Goal: Task Accomplishment & Management: Complete application form

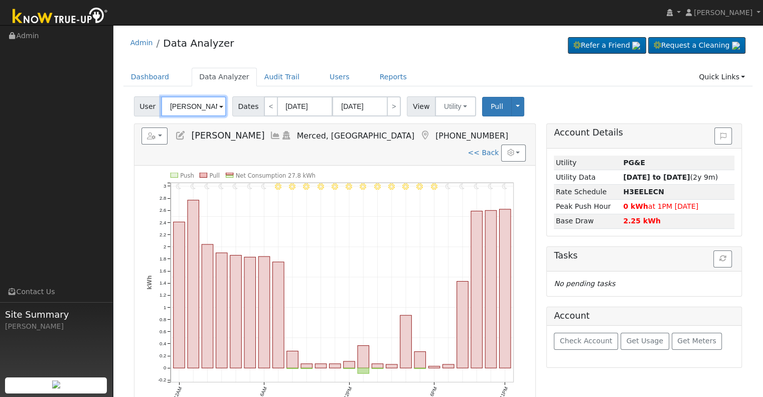
click at [195, 104] on input "[PERSON_NAME]" at bounding box center [193, 106] width 65 height 20
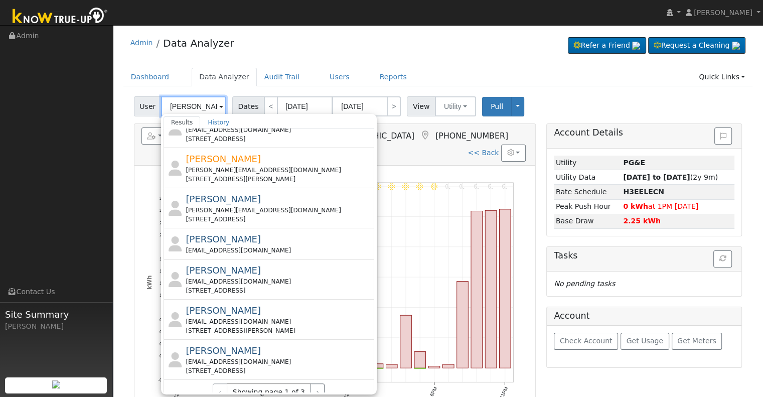
scroll to position [334, 0]
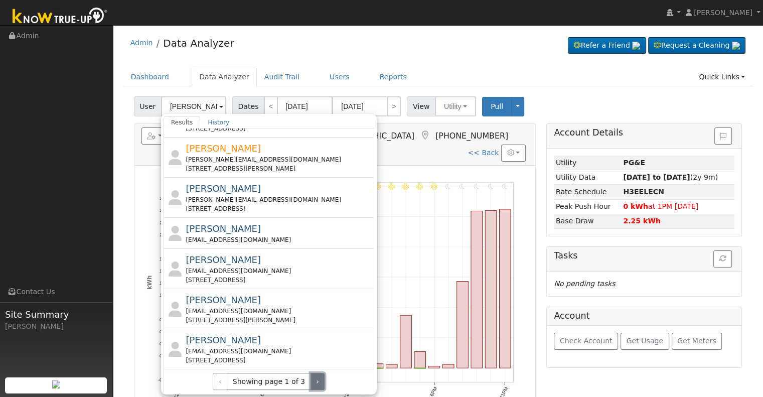
click at [314, 377] on button "›" at bounding box center [318, 381] width 15 height 17
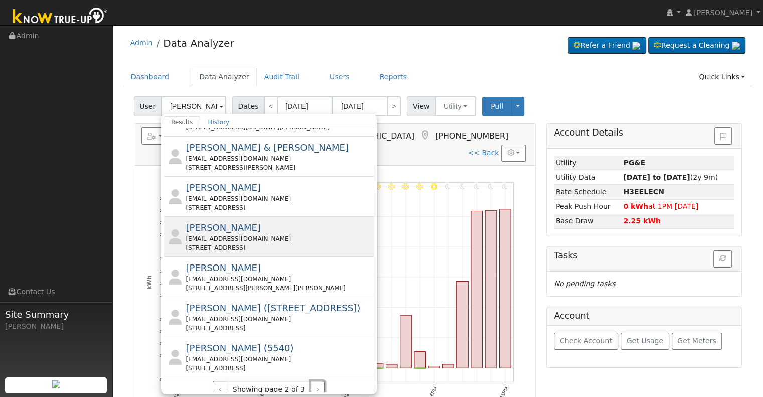
scroll to position [343, 0]
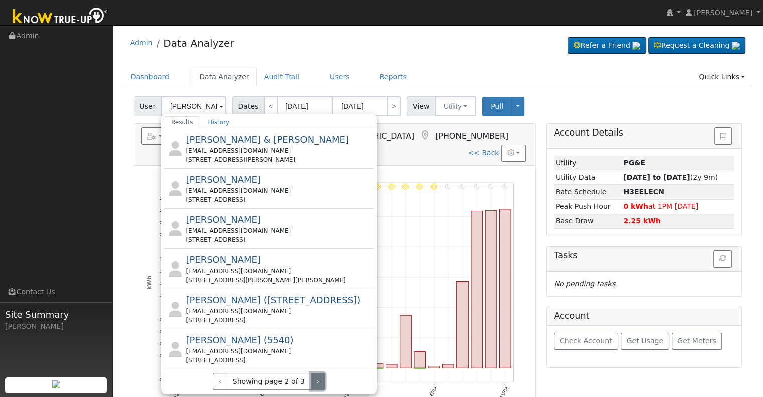
click at [314, 381] on button "›" at bounding box center [318, 381] width 15 height 17
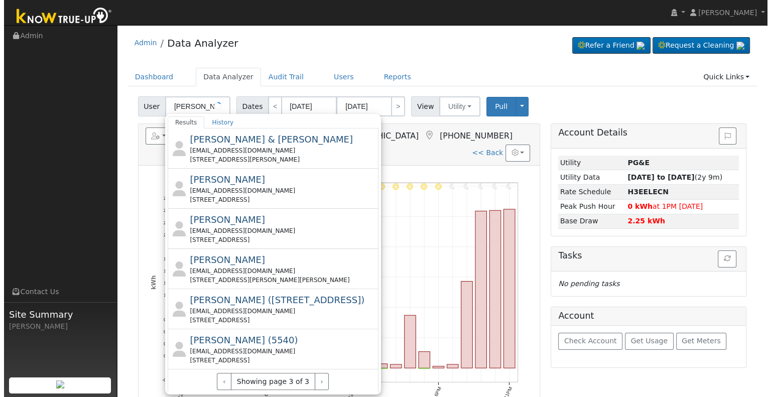
scroll to position [0, 0]
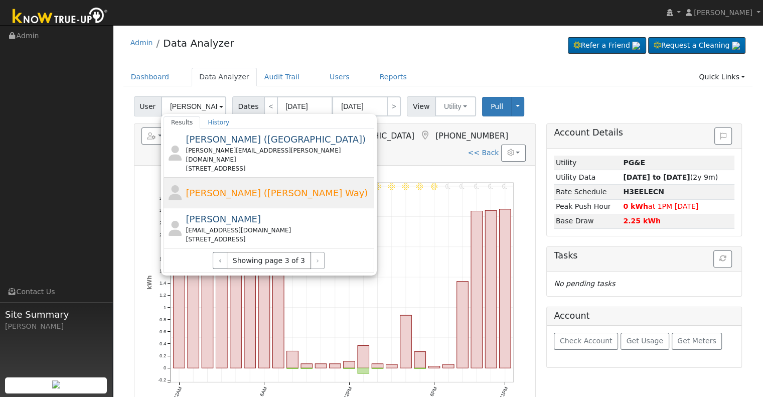
click at [314, 188] on div "[PERSON_NAME] ([PERSON_NAME] Way)" at bounding box center [279, 193] width 186 height 14
type input "[PERSON_NAME] ([PERSON_NAME] Way)"
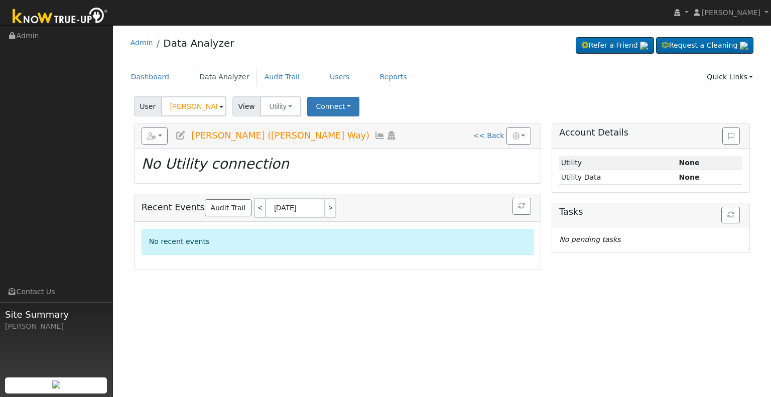
click at [176, 134] on icon at bounding box center [180, 135] width 11 height 9
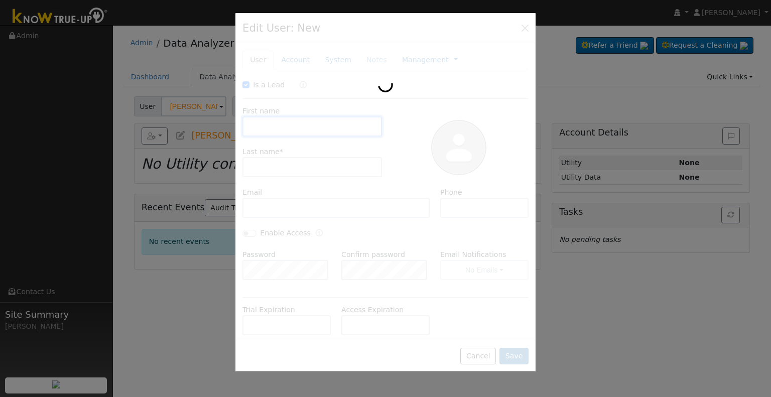
checkbox input "true"
type input "[PERSON_NAME]"
type input "[PERSON_NAME] ([PERSON_NAME] Way)"
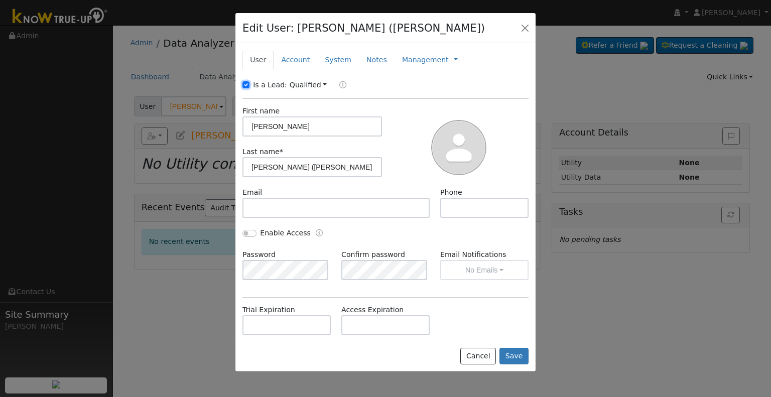
click at [246, 84] on input "Is a Lead:" at bounding box center [245, 84] width 7 height 7
checkbox input "false"
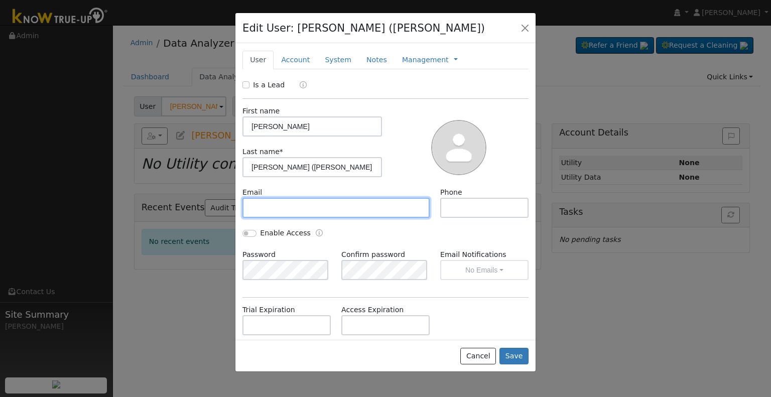
click at [328, 208] on input "text" at bounding box center [335, 208] width 187 height 20
paste input "[EMAIL_ADDRESS][DOMAIN_NAME]"
type input "[EMAIL_ADDRESS][DOMAIN_NAME]"
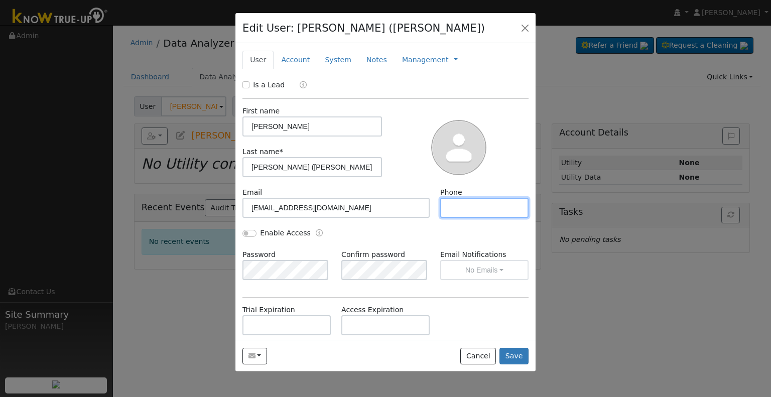
click at [492, 211] on input "text" at bounding box center [484, 208] width 88 height 20
paste input "831.637.8260"
type input "831.637.8260"
click at [248, 233] on input "Enable Access" at bounding box center [249, 233] width 14 height 7
checkbox input "true"
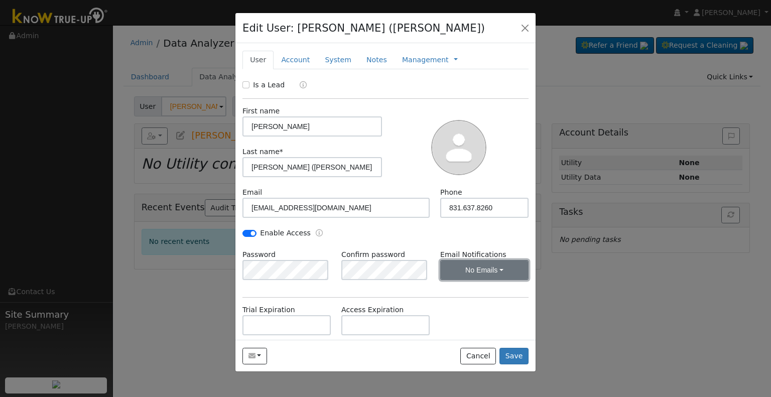
click at [452, 270] on button "No Emails" at bounding box center [484, 270] width 88 height 20
click at [474, 309] on link "Weekly Emails" at bounding box center [471, 306] width 70 height 14
drag, startPoint x: 294, startPoint y: 63, endPoint x: 305, endPoint y: 73, distance: 14.6
click at [294, 63] on link "Account" at bounding box center [295, 60] width 44 height 19
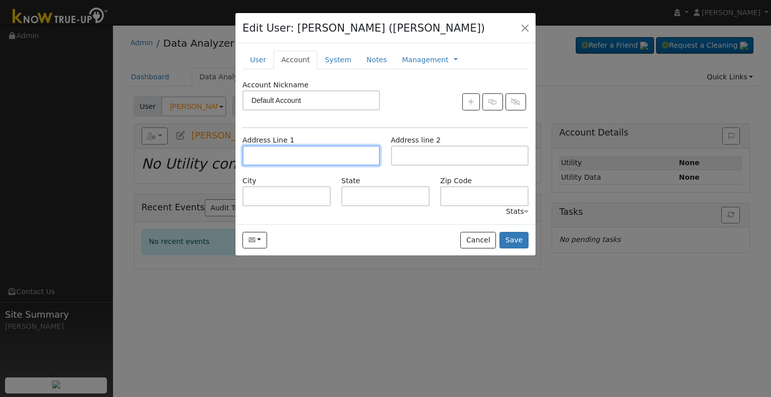
click at [300, 154] on input "text" at bounding box center [310, 156] width 137 height 20
paste input "1159 Azriel Way"
click at [311, 153] on input "1159 Azriel Way" at bounding box center [310, 156] width 137 height 20
click at [311, 158] on input "1159 Azriel Way" at bounding box center [310, 156] width 137 height 20
type input "1159 Azriel Way"
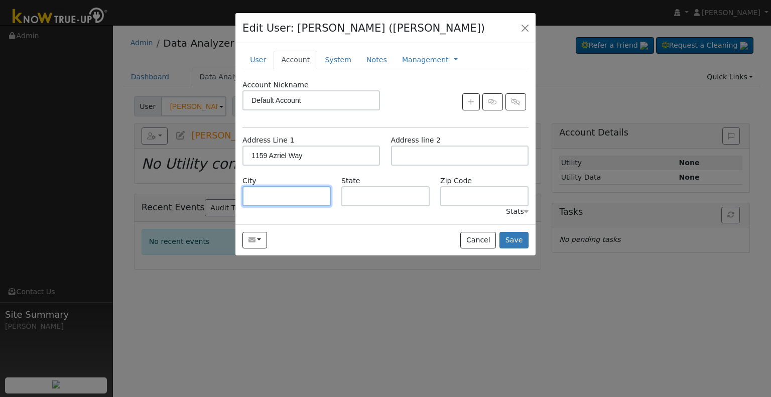
click at [275, 196] on input "text" at bounding box center [286, 196] width 88 height 20
click at [266, 197] on input "text" at bounding box center [286, 196] width 88 height 20
paste input "[DEMOGRAPHIC_DATA][PERSON_NAME][PERSON_NAME]"
type input "[DEMOGRAPHIC_DATA][PERSON_NAME][PERSON_NAME]"
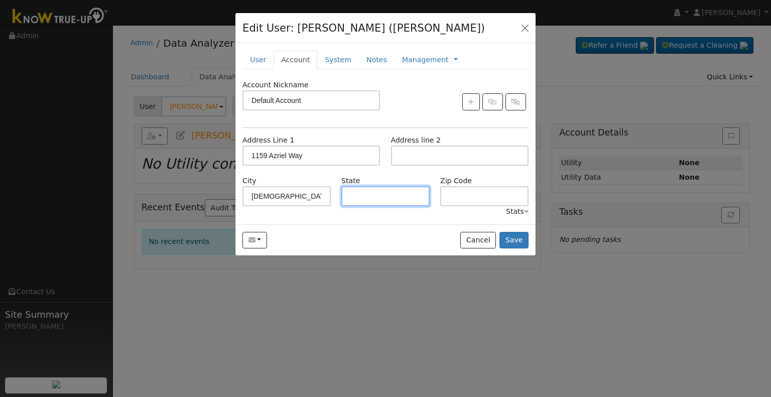
click at [382, 193] on input "text" at bounding box center [385, 196] width 88 height 20
type input "CA"
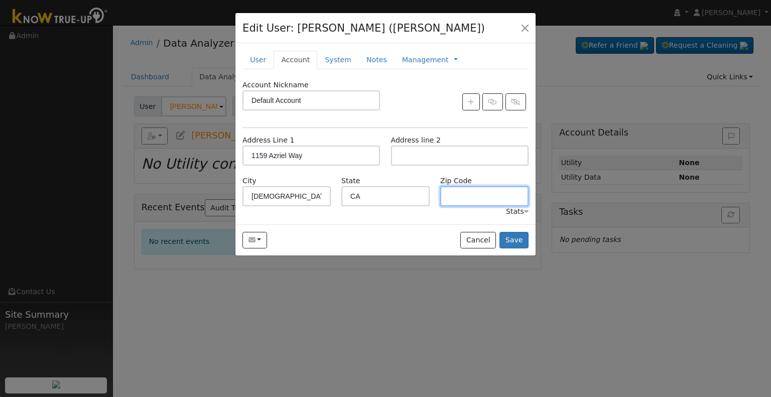
click at [462, 192] on input "text" at bounding box center [484, 196] width 88 height 20
type input "95045"
click at [335, 62] on link "System" at bounding box center [338, 60] width 42 height 19
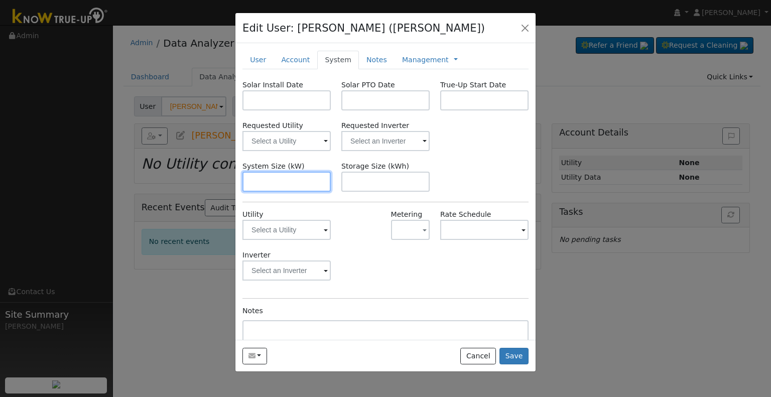
click at [280, 181] on input "text" at bounding box center [286, 182] width 88 height 20
paste input "7.290"
type input "7.3"
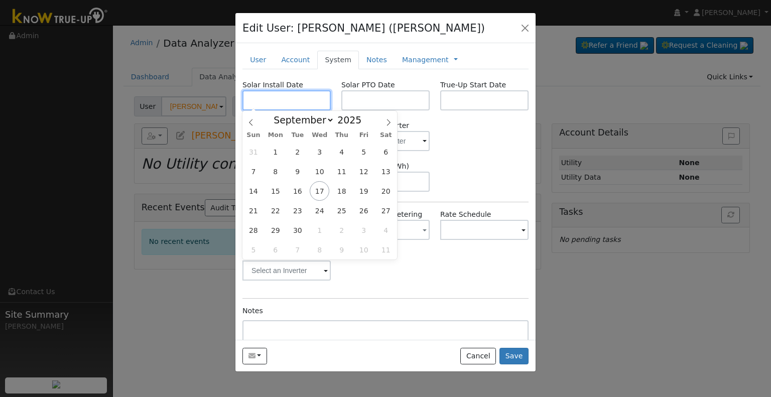
click at [249, 90] on input "text" at bounding box center [286, 100] width 88 height 20
paste input "[DATE]"
type input "[DATE]"
select select "2"
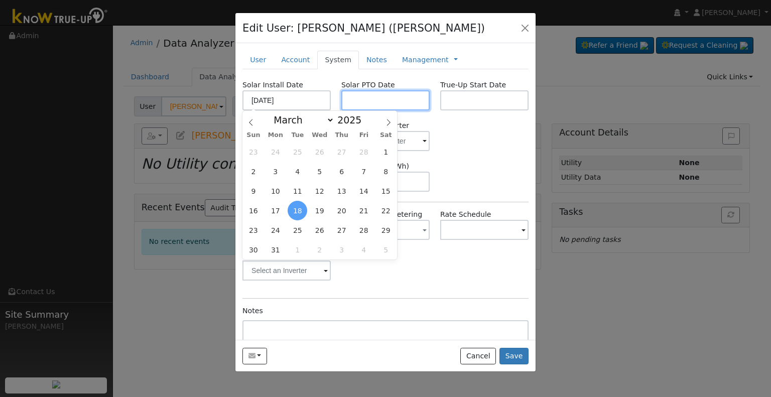
click at [393, 103] on input "text" at bounding box center [385, 100] width 88 height 20
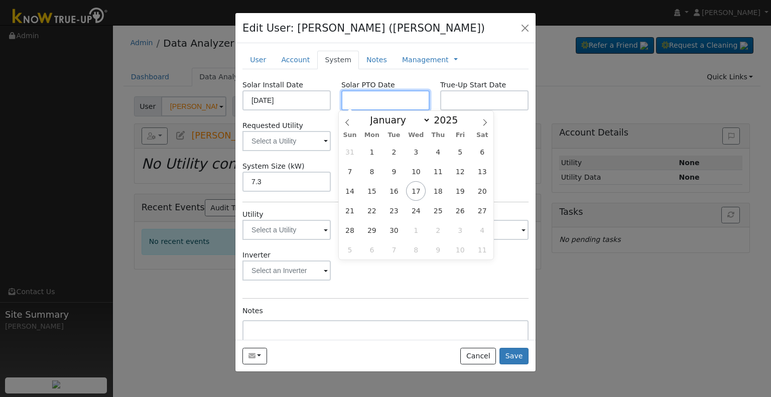
paste input "[DATE]"
type input "[DATE]"
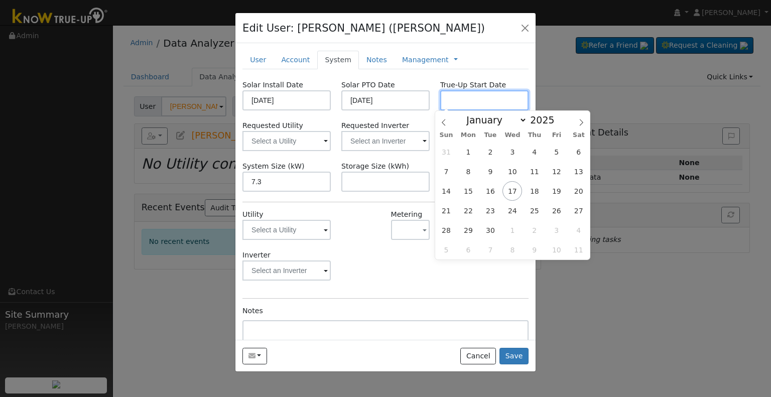
click at [461, 95] on input "text" at bounding box center [484, 100] width 88 height 20
paste input "[DATE]"
type input "[DATE]"
click at [381, 141] on input "text" at bounding box center [385, 141] width 88 height 20
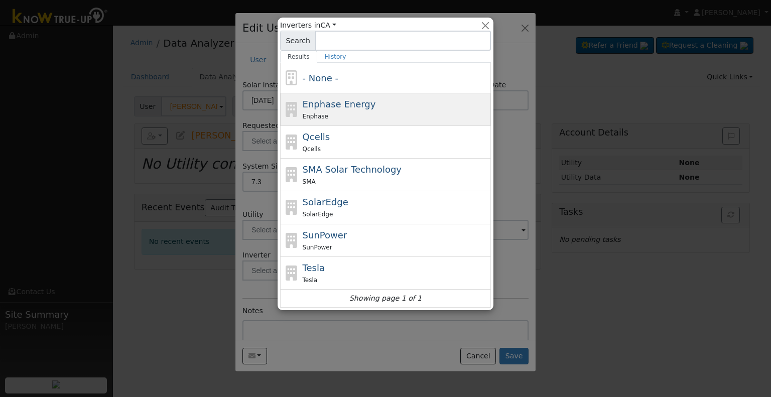
click at [364, 104] on div "Enphase Energy Enphase" at bounding box center [396, 109] width 186 height 24
type input "Enphase Energy"
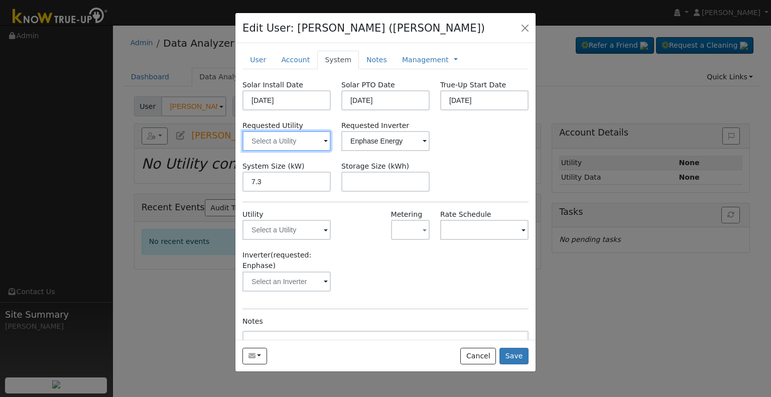
click at [275, 144] on input "text" at bounding box center [286, 141] width 88 height 20
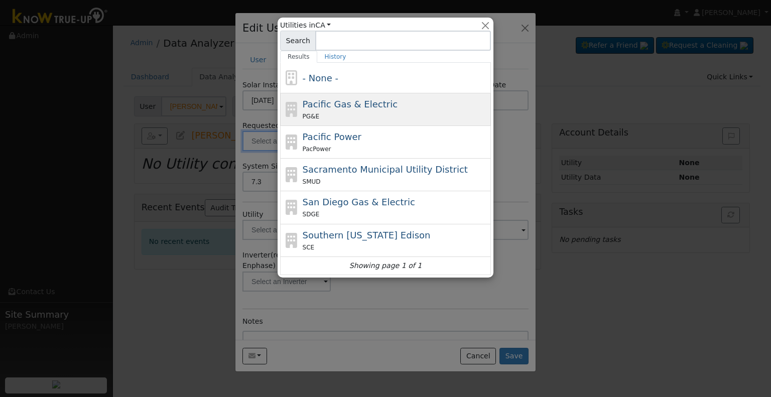
click at [386, 108] on div "Pacific Gas & Electric PG&E" at bounding box center [396, 109] width 186 height 24
type input "Pacific Gas & Electric"
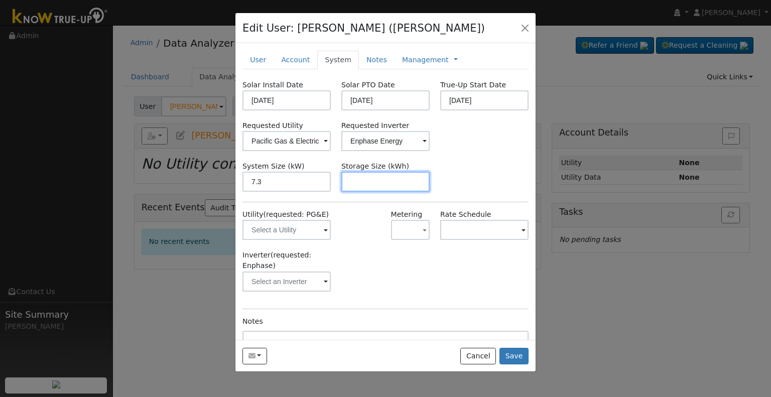
click at [365, 188] on input "text" at bounding box center [385, 182] width 88 height 20
paste input "15.00"
type input "15"
click at [454, 60] on link at bounding box center [456, 60] width 4 height 11
click at [454, 89] on link "Billing" at bounding box center [489, 92] width 70 height 14
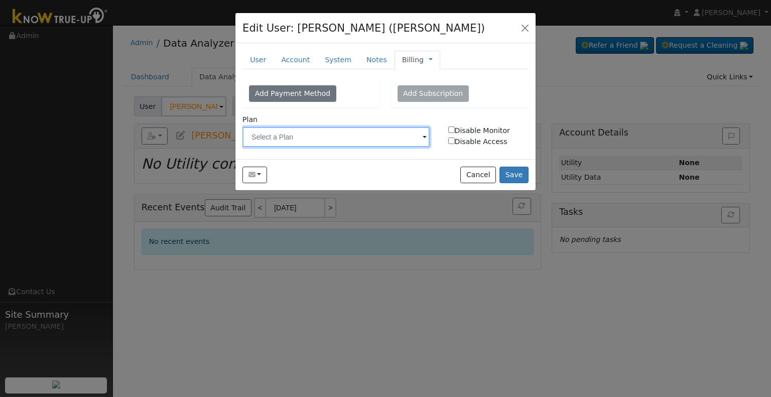
click at [399, 137] on input "text" at bounding box center [335, 137] width 187 height 20
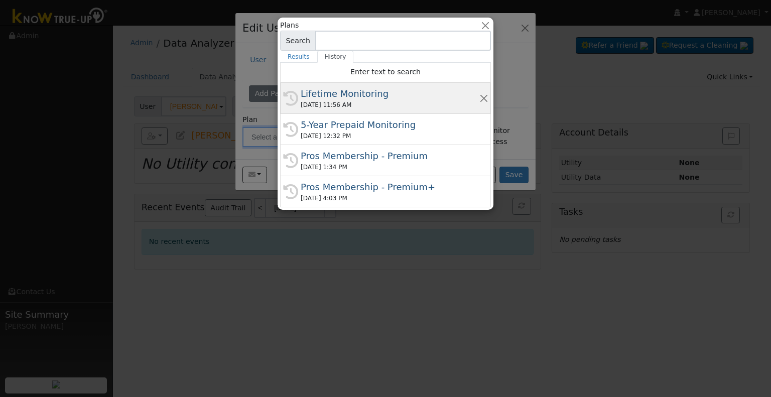
click at [360, 95] on div "Lifetime Monitoring" at bounding box center [390, 94] width 179 height 14
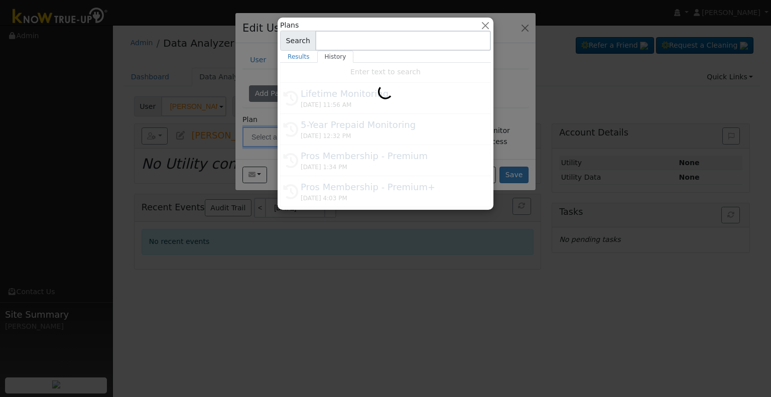
type input "Lifetime Monitoring"
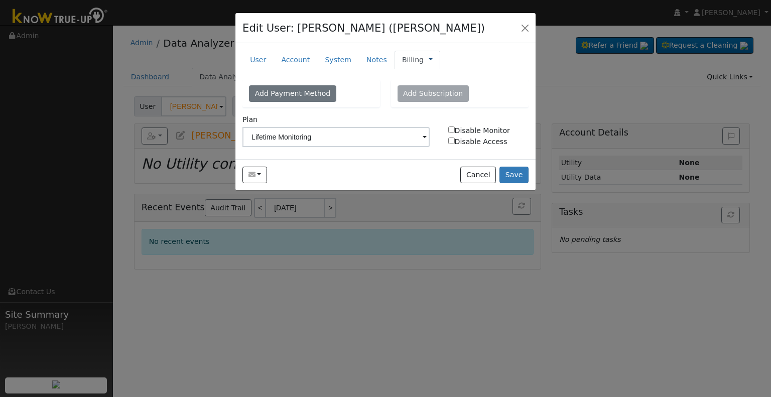
click at [429, 59] on link at bounding box center [431, 60] width 4 height 11
click at [438, 75] on link "Management" at bounding box center [464, 78] width 70 height 14
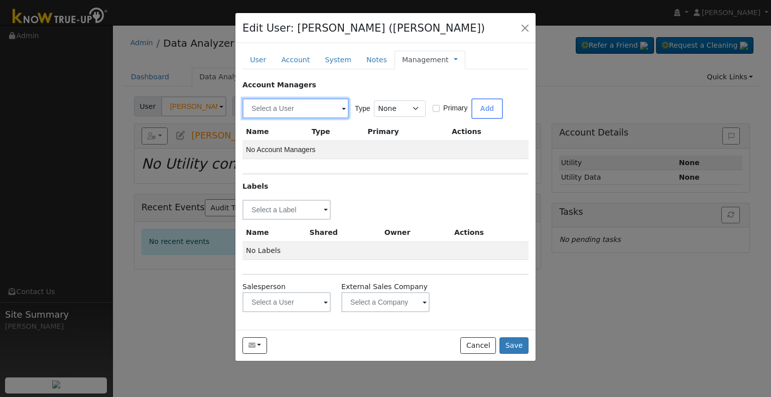
click at [299, 102] on input "text" at bounding box center [295, 108] width 106 height 20
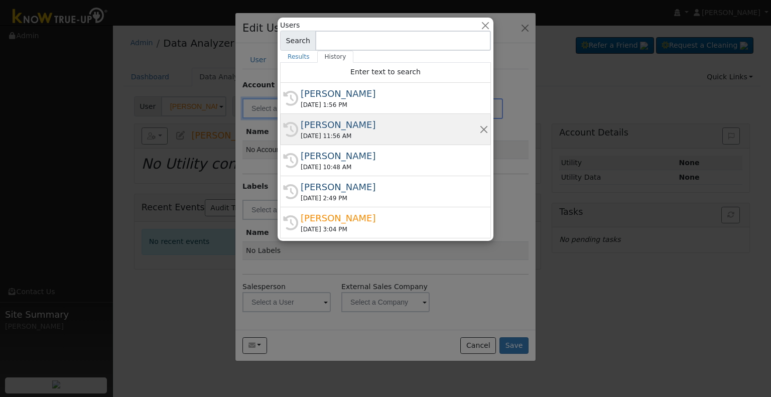
click at [325, 121] on div "[PERSON_NAME]" at bounding box center [390, 125] width 179 height 14
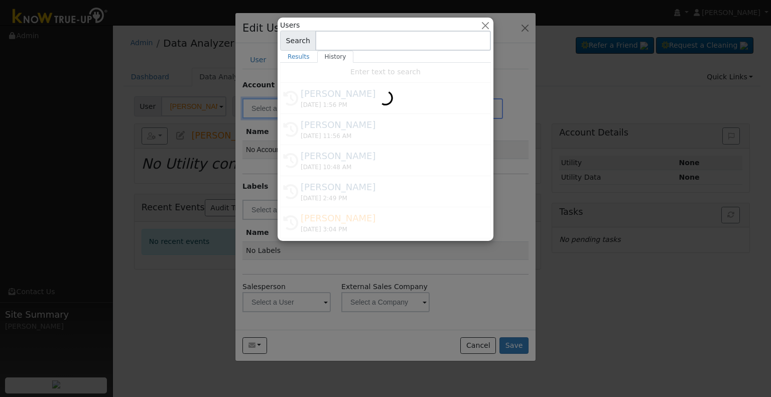
type input "[PERSON_NAME]"
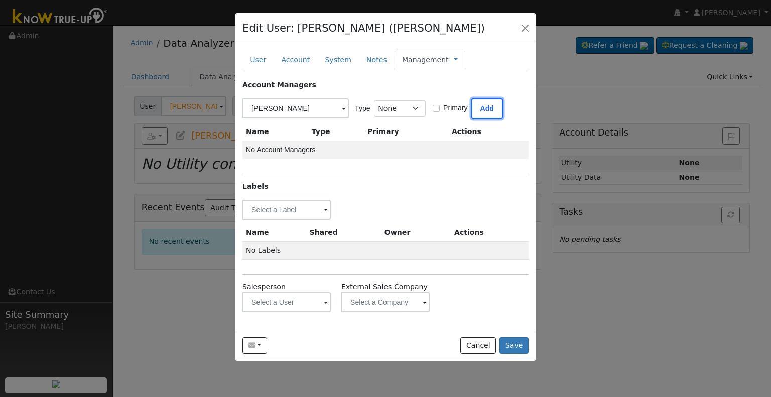
click at [482, 105] on button "Add" at bounding box center [487, 108] width 32 height 21
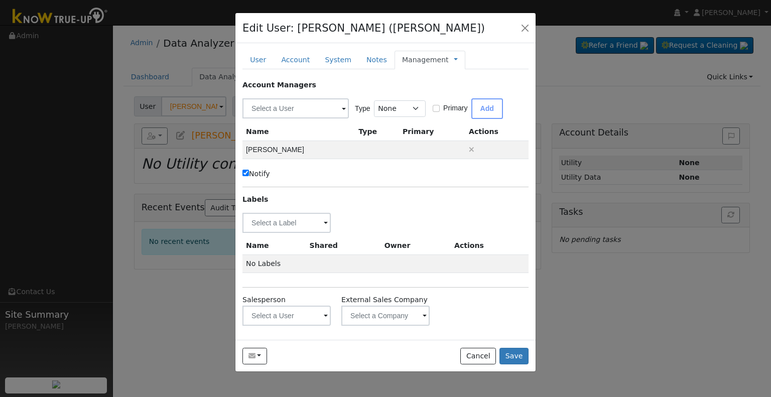
click at [261, 172] on label "Notify" at bounding box center [256, 174] width 28 height 11
click at [249, 172] on input "Notify" at bounding box center [245, 173] width 7 height 7
checkbox input "false"
click at [270, 225] on input "text" at bounding box center [286, 223] width 88 height 20
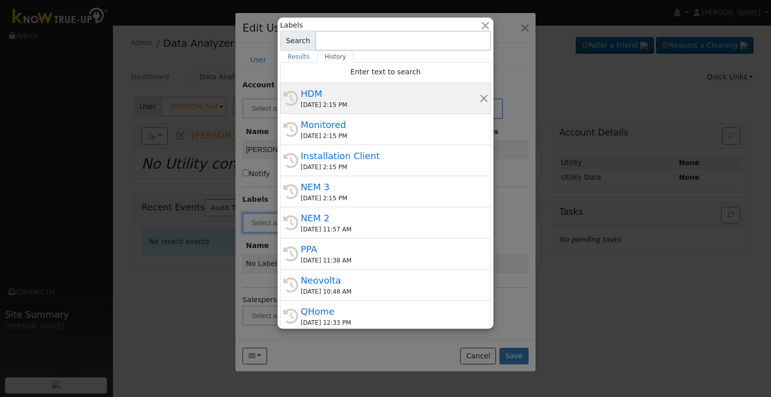
click at [353, 98] on div "HDM" at bounding box center [390, 94] width 179 height 14
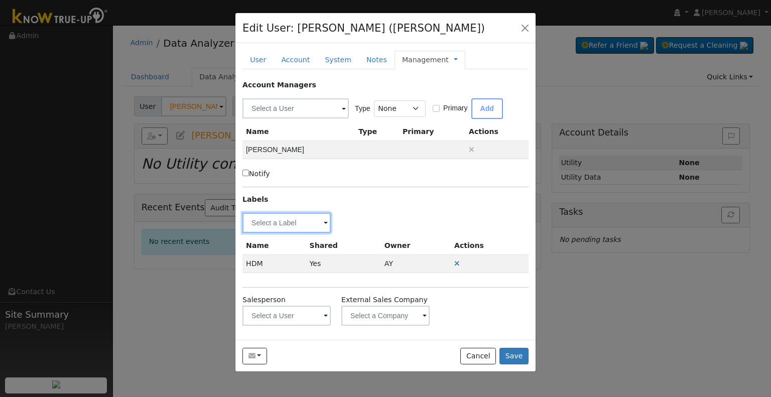
click at [259, 227] on input "text" at bounding box center [286, 223] width 88 height 20
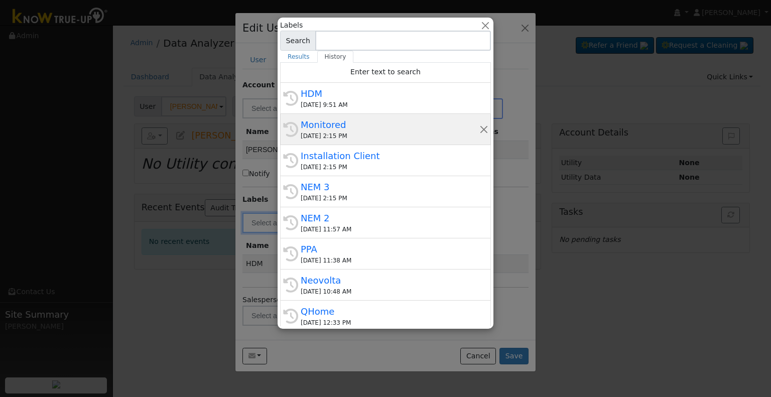
click at [355, 133] on div "[DATE] 2:15 PM" at bounding box center [390, 135] width 179 height 9
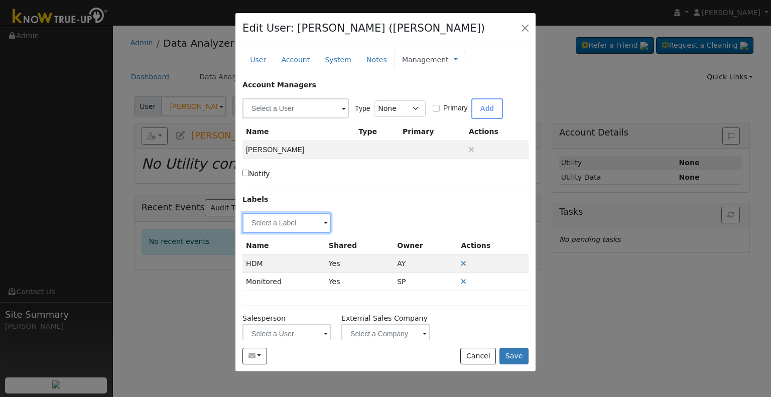
drag, startPoint x: 287, startPoint y: 218, endPoint x: 306, endPoint y: 205, distance: 23.1
click at [287, 218] on input "text" at bounding box center [286, 223] width 88 height 20
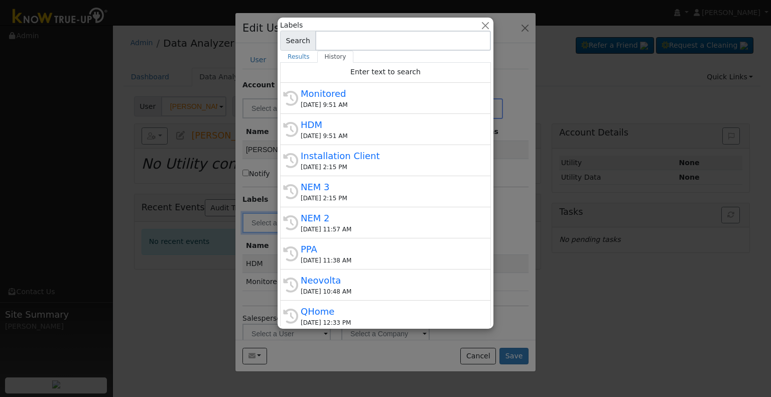
click at [385, 150] on div "Installation Client" at bounding box center [390, 156] width 179 height 14
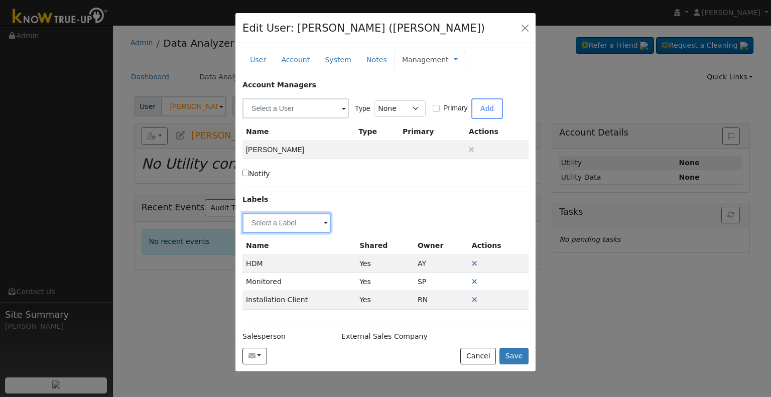
click at [285, 225] on input "text" at bounding box center [286, 223] width 88 height 20
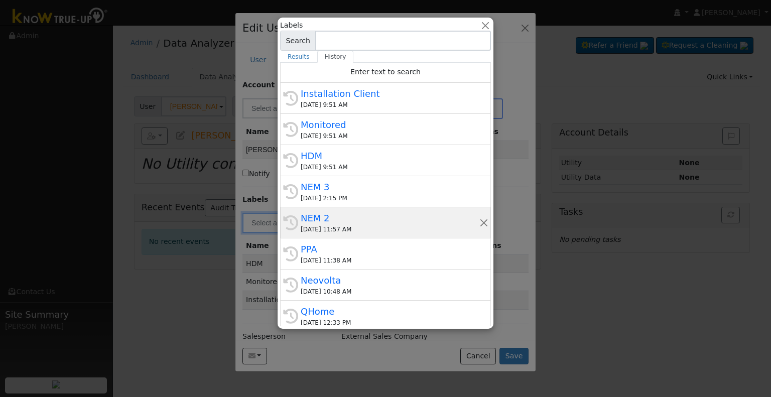
click at [325, 232] on div "[DATE] 11:57 AM" at bounding box center [390, 229] width 179 height 9
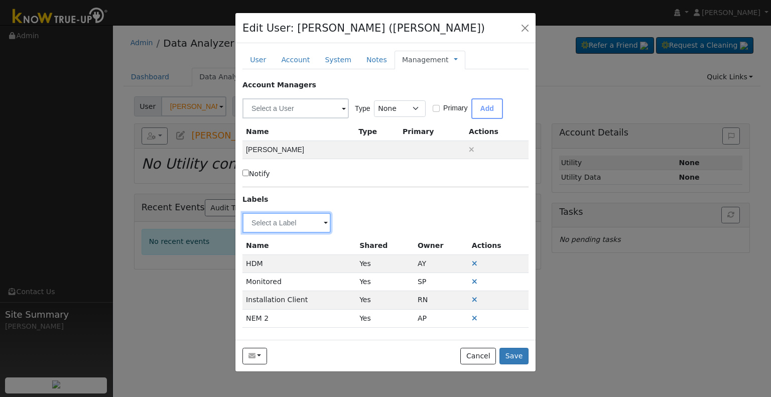
click at [287, 227] on input "text" at bounding box center [286, 223] width 88 height 20
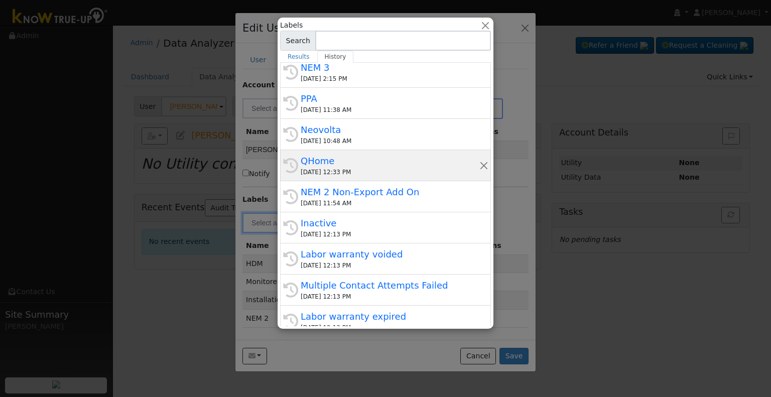
scroll to position [201, 0]
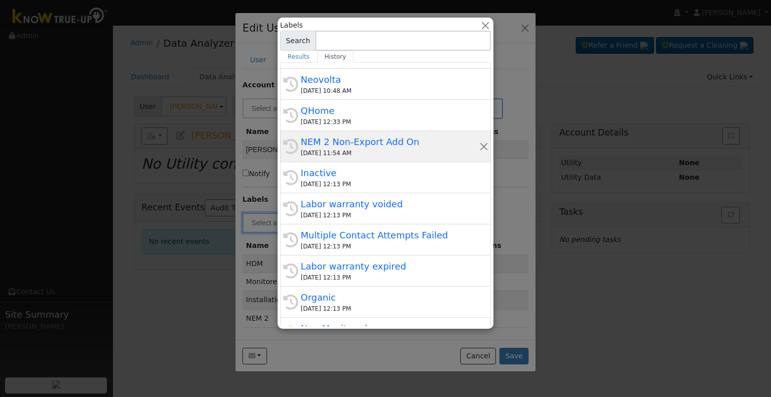
click at [372, 147] on div "NEM 2 Non-Export Add On" at bounding box center [390, 142] width 179 height 14
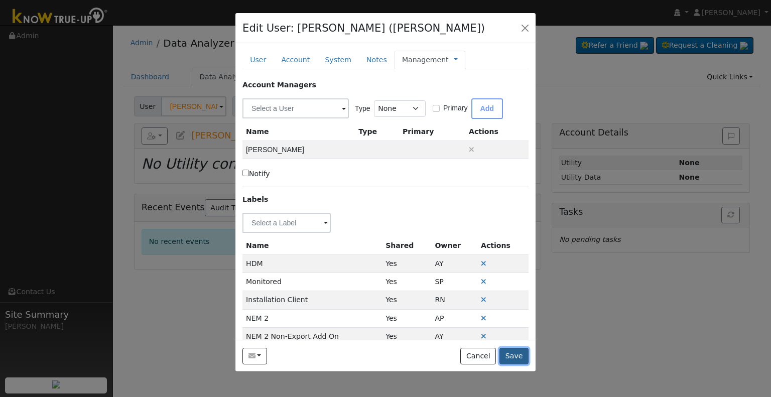
click at [515, 353] on button "Save" at bounding box center [513, 356] width 29 height 17
